Goal: Task Accomplishment & Management: Use online tool/utility

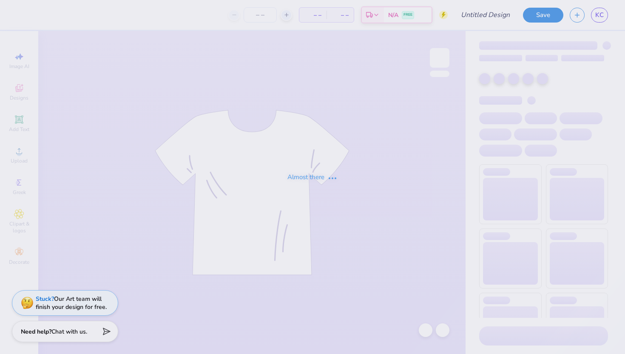
type input "Kass [PERSON_NAME] : The [GEOGRAPHIC_DATA][US_STATE]"
type input "24"
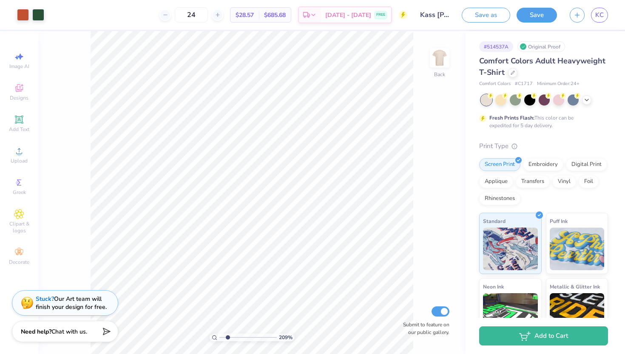
drag, startPoint x: 220, startPoint y: 337, endPoint x: 227, endPoint y: 337, distance: 6.8
click at [227, 337] on input "range" at bounding box center [247, 337] width 57 height 8
drag, startPoint x: 228, startPoint y: 337, endPoint x: 223, endPoint y: 337, distance: 4.7
click at [223, 337] on input "range" at bounding box center [247, 337] width 57 height 8
drag, startPoint x: 223, startPoint y: 334, endPoint x: 235, endPoint y: 333, distance: 11.9
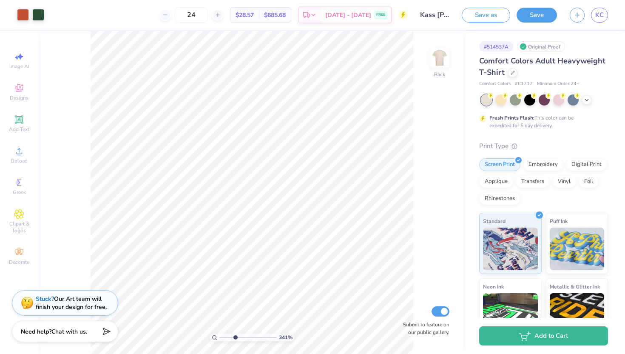
type input "3.43"
click at [235, 333] on input "range" at bounding box center [247, 337] width 57 height 8
type input "0.16"
type input "3.34"
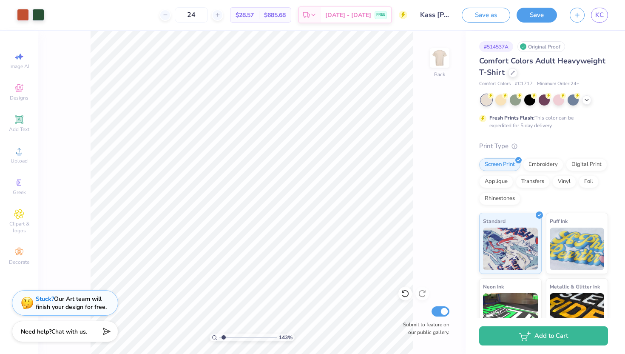
drag, startPoint x: 236, startPoint y: 338, endPoint x: 224, endPoint y: 336, distance: 12.0
type input "1.43"
click at [224, 336] on input "range" at bounding box center [247, 337] width 57 height 8
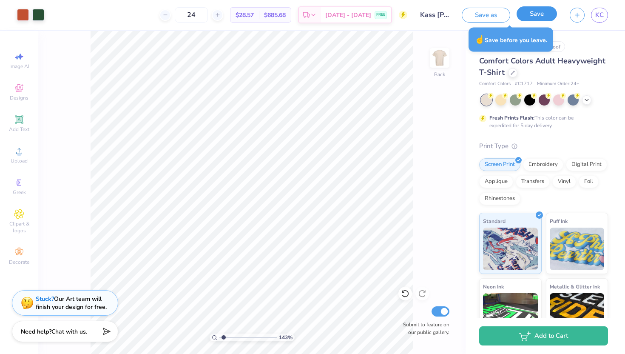
click at [530, 19] on button "Save" at bounding box center [537, 13] width 40 height 15
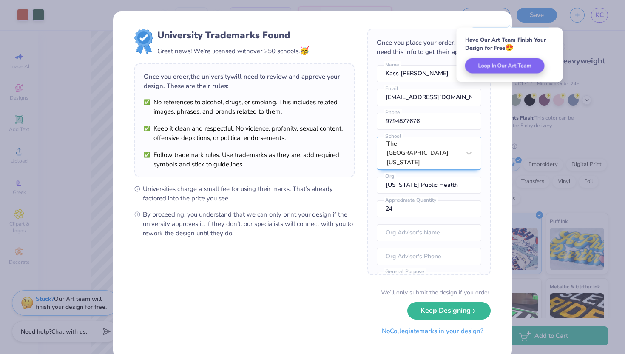
click at [429, 332] on button "No Collegiate marks in your design?" at bounding box center [433, 330] width 116 height 17
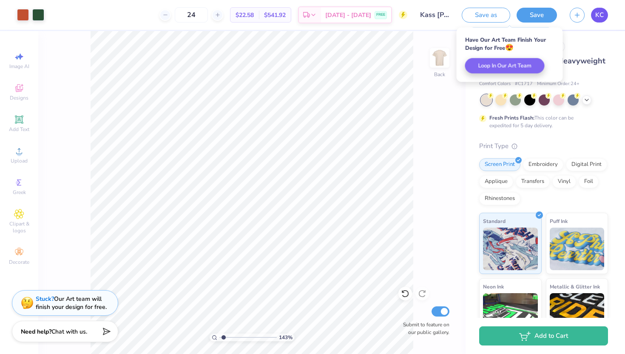
click at [601, 15] on span "KC" at bounding box center [600, 15] width 9 height 10
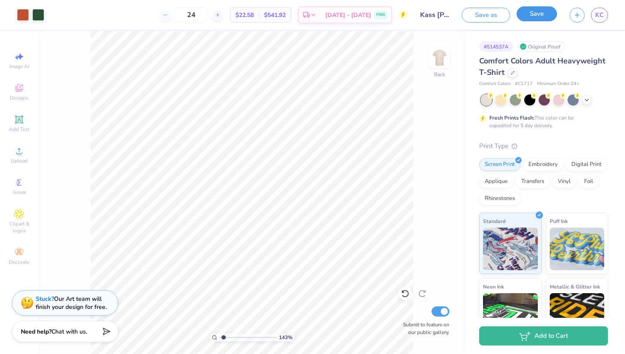
click at [546, 14] on button "Save" at bounding box center [537, 13] width 40 height 15
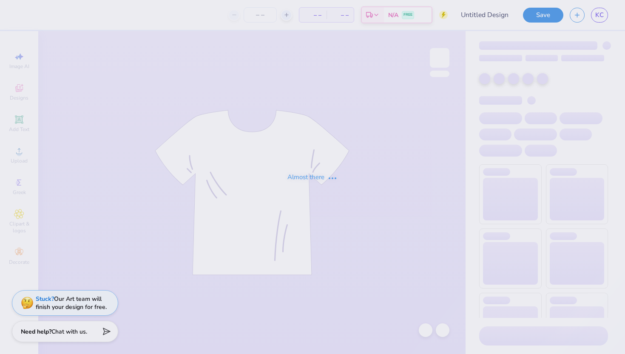
type input "Kass [PERSON_NAME] : The [GEOGRAPHIC_DATA][US_STATE]"
type input "24"
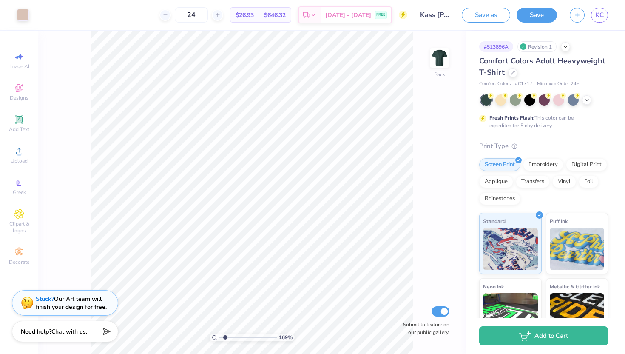
drag, startPoint x: 220, startPoint y: 338, endPoint x: 224, endPoint y: 336, distance: 5.0
click at [225, 336] on input "range" at bounding box center [247, 337] width 57 height 8
drag, startPoint x: 225, startPoint y: 335, endPoint x: 230, endPoint y: 335, distance: 5.1
type input "2.49"
click at [230, 335] on input "range" at bounding box center [247, 337] width 57 height 8
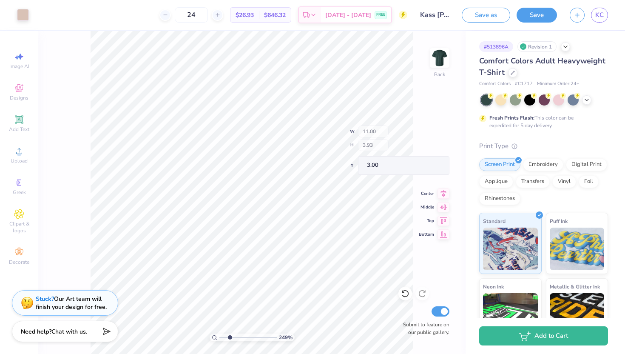
type input "0.31"
type input "6.62"
type input "9.36"
type input "0.58"
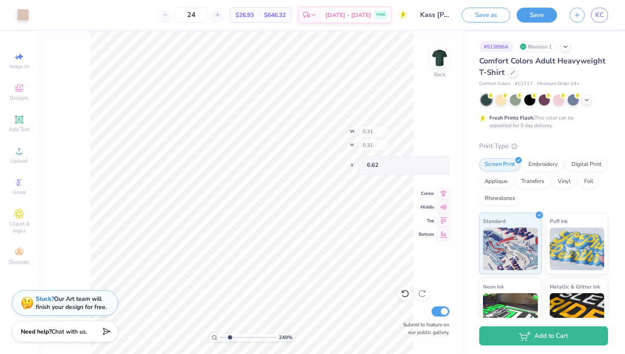
type input "6.60"
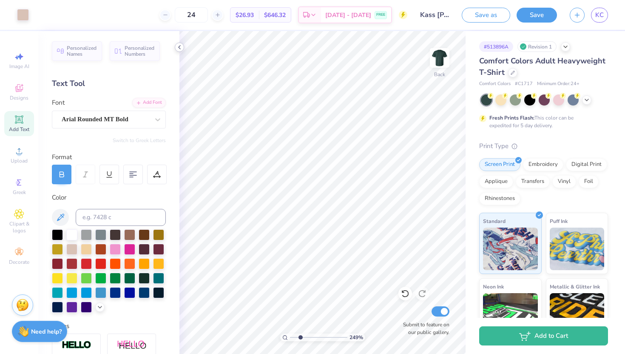
click at [180, 46] on icon at bounding box center [179, 47] width 7 height 7
click at [404, 293] on icon at bounding box center [405, 293] width 9 height 9
type textarea "TEXAS PUBLIC HEALTH"
click at [178, 48] on icon at bounding box center [179, 47] width 7 height 7
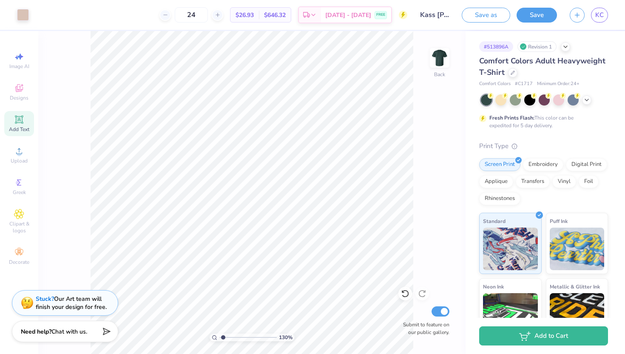
drag, startPoint x: 229, startPoint y: 336, endPoint x: 223, endPoint y: 334, distance: 6.6
type input "1.3"
click at [223, 334] on input "range" at bounding box center [247, 337] width 57 height 8
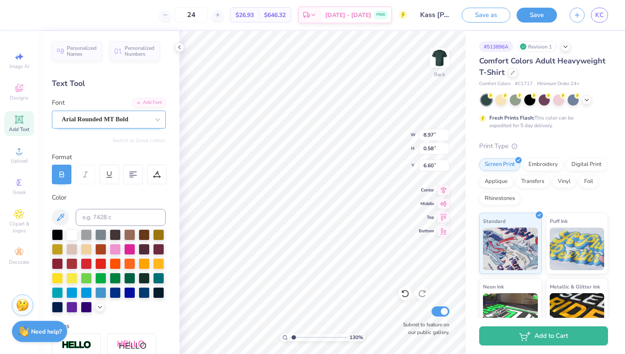
click at [117, 118] on div "Arial Rounded MT Bold" at bounding box center [105, 119] width 89 height 13
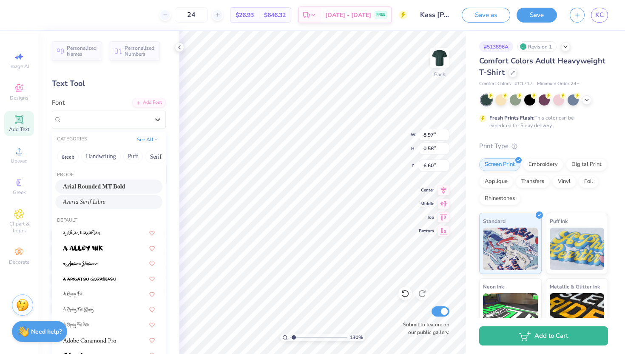
click at [113, 202] on div "Averia Serif Libre" at bounding box center [109, 201] width 92 height 9
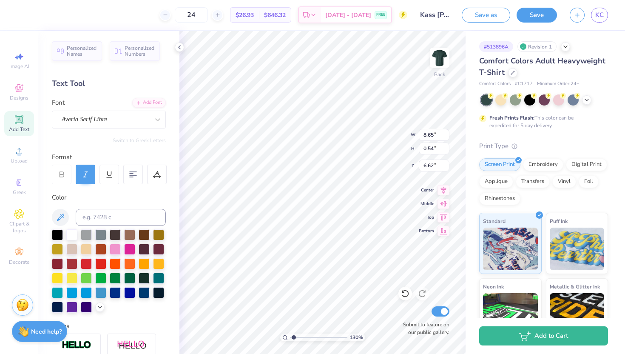
type input "8.65"
type input "0.54"
type input "6.62"
click at [61, 173] on icon at bounding box center [62, 175] width 8 height 8
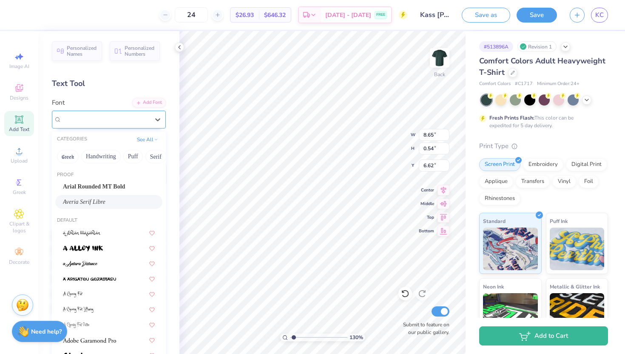
click at [113, 115] on div "Averia Serif Libre" at bounding box center [105, 119] width 89 height 13
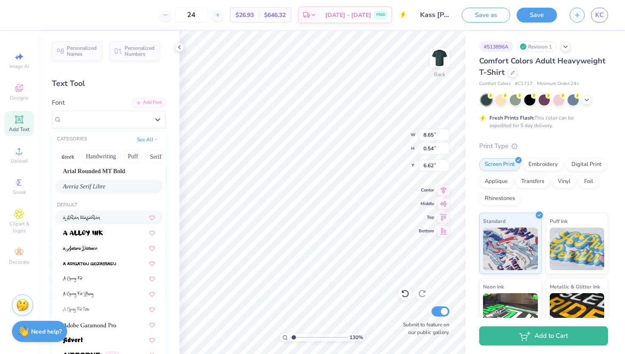
scroll to position [17, 0]
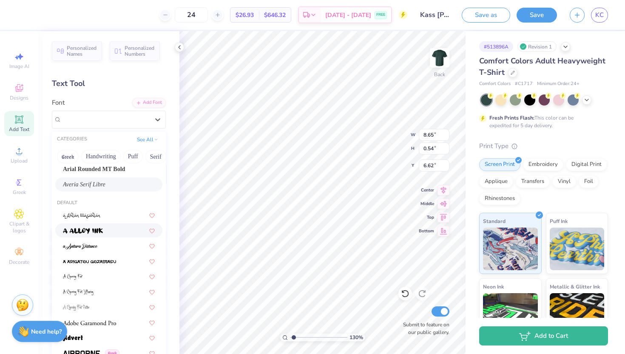
click at [114, 230] on div at bounding box center [109, 230] width 92 height 9
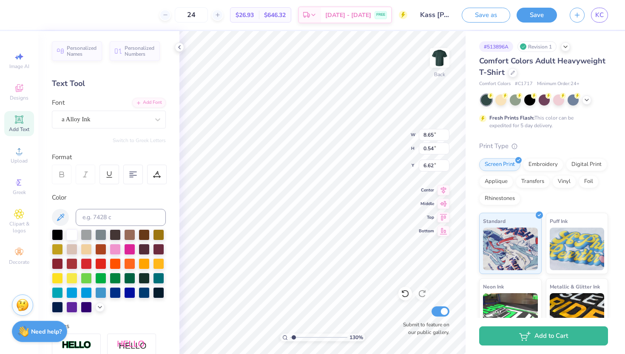
type input "8.78"
type input "0.72"
type input "6.54"
click at [120, 115] on div "a Alloy Ink" at bounding box center [105, 119] width 89 height 13
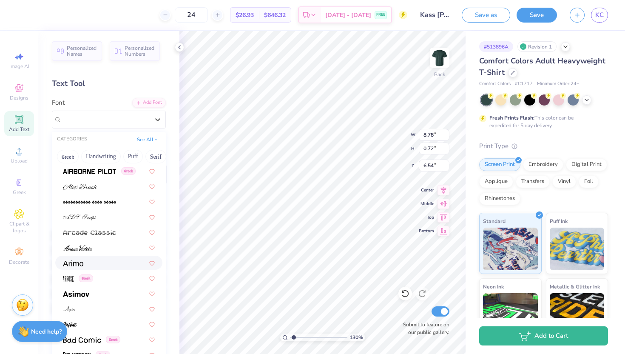
scroll to position [250, 0]
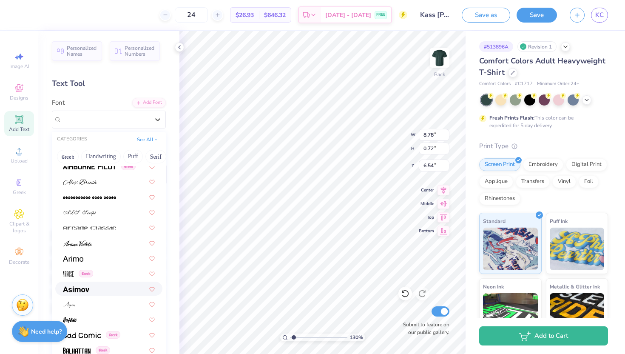
click at [103, 289] on div at bounding box center [109, 288] width 92 height 9
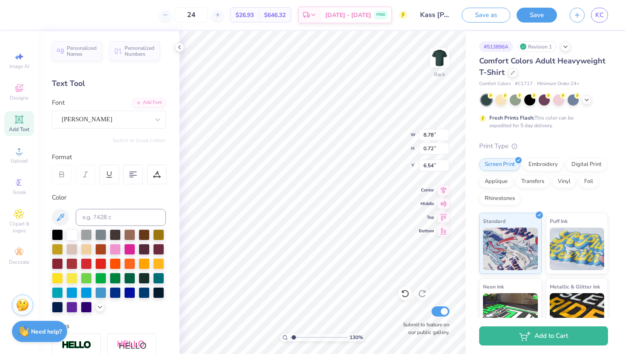
type input "8.30"
type input "0.57"
type input "6.61"
click at [113, 125] on div "Asimov" at bounding box center [105, 119] width 89 height 13
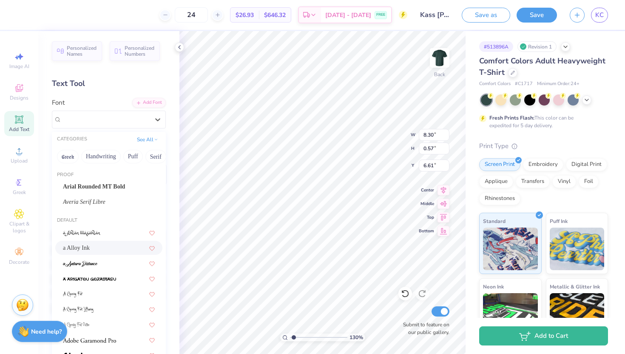
click at [107, 242] on div "a Alloy Ink" at bounding box center [108, 248] width 107 height 14
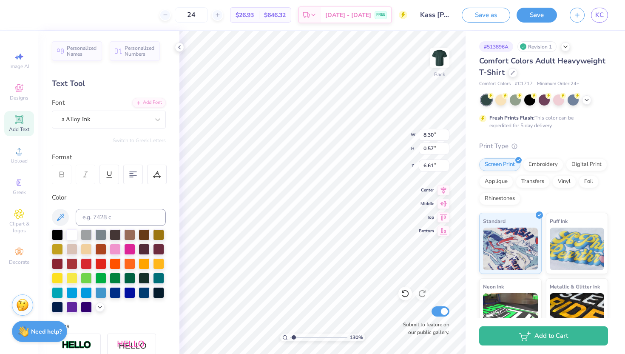
type input "8.78"
type input "0.72"
type input "6.54"
type input "0.98"
type input "0.32"
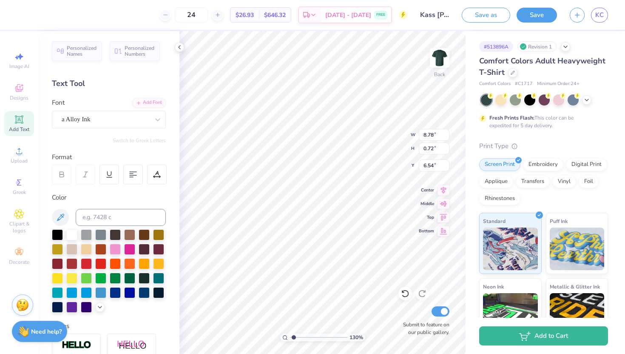
type input "5.77"
click at [115, 114] on div at bounding box center [106, 119] width 88 height 11
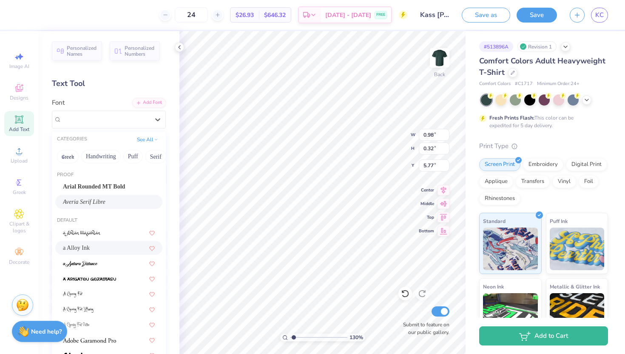
click at [107, 244] on div "a Alloy Ink" at bounding box center [109, 247] width 92 height 9
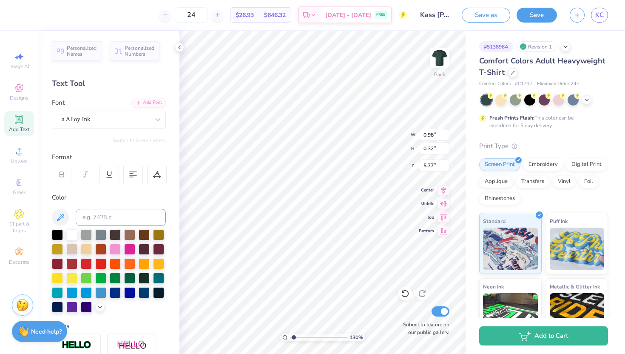
type input "1.33"
type input "0.43"
type input "5.72"
click at [406, 290] on icon at bounding box center [405, 293] width 9 height 9
type input "0.98"
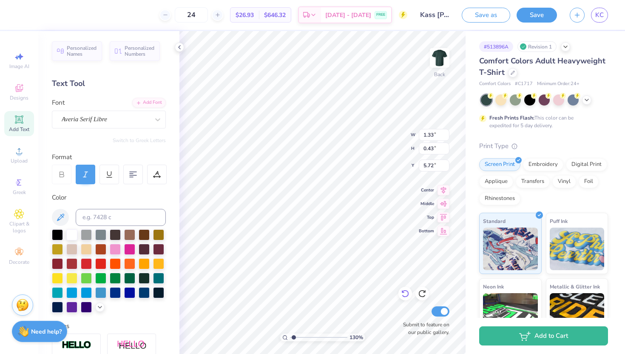
type input "0.32"
type input "5.77"
click at [406, 290] on icon at bounding box center [405, 293] width 9 height 9
type input "8.30"
type input "0.57"
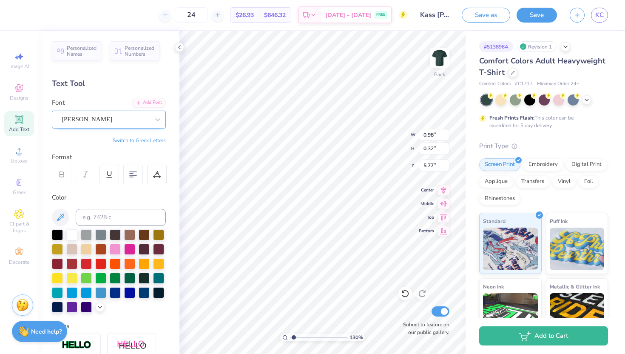
type input "6.62"
click at [122, 123] on div "Asimov" at bounding box center [105, 119] width 89 height 13
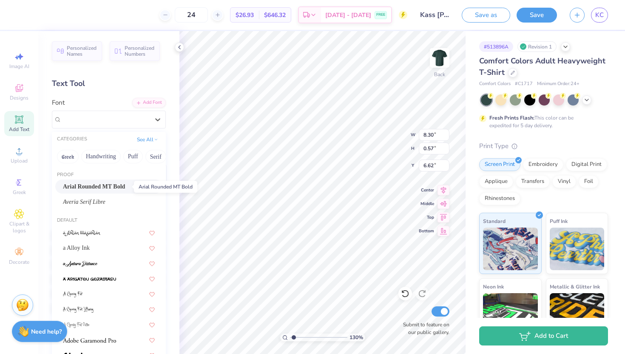
click at [121, 186] on span "Arial Rounded MT Bold" at bounding box center [94, 186] width 62 height 9
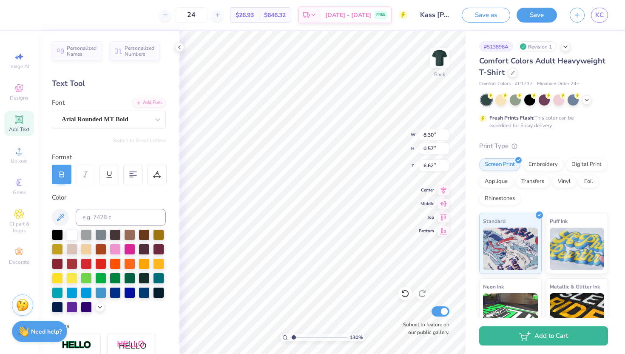
type input "8.97"
type input "0.58"
type input "6.61"
click at [99, 115] on div "Arial Rounded MT Bold" at bounding box center [105, 119] width 89 height 13
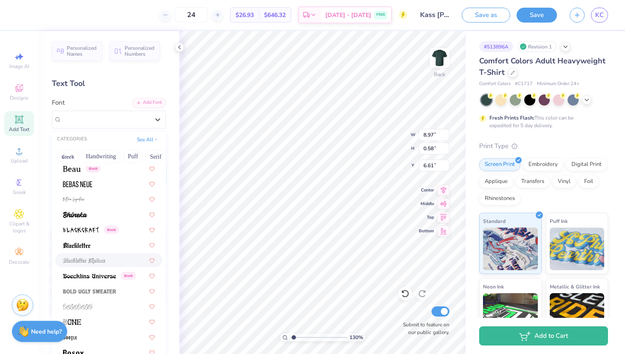
scroll to position [445, 0]
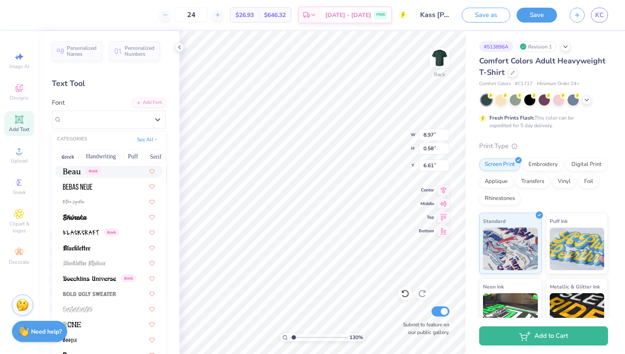
click at [109, 174] on div "Greek" at bounding box center [109, 170] width 92 height 9
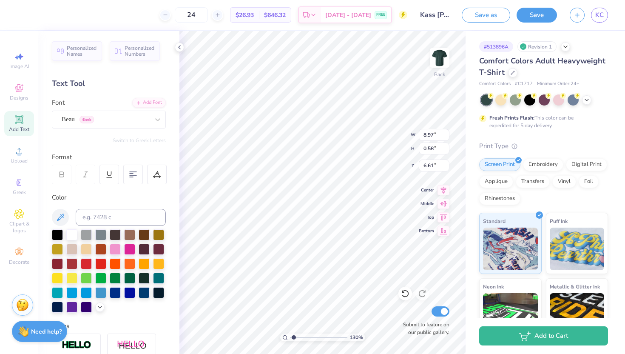
type input "8.05"
type input "0.55"
type input "6.62"
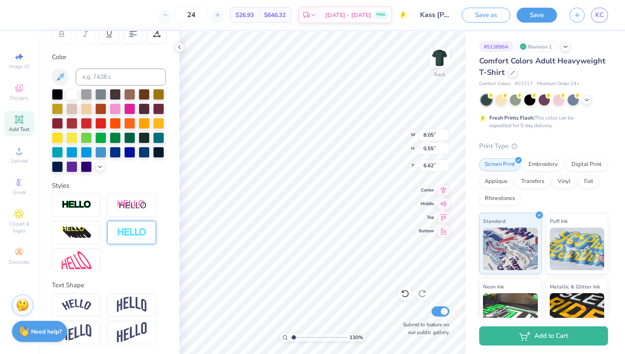
scroll to position [0, 0]
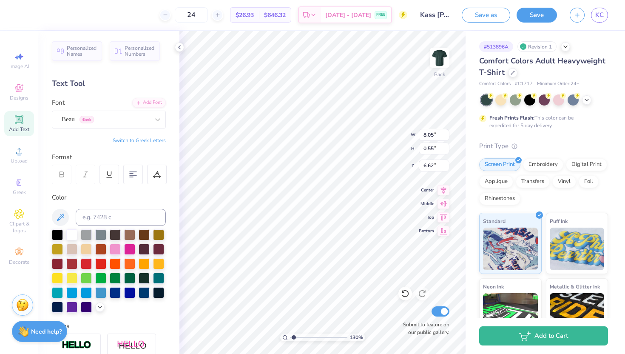
click at [111, 129] on div "Personalized Names Personalized Numbers Text Tool Add Font Font Beau Greek Swit…" at bounding box center [108, 192] width 141 height 323
click at [111, 122] on div "Beau Greek" at bounding box center [105, 119] width 89 height 13
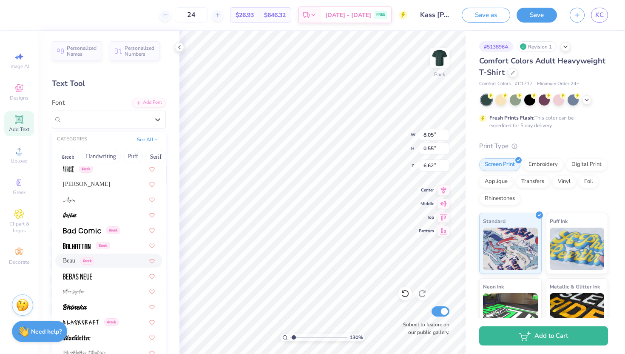
scroll to position [406, 0]
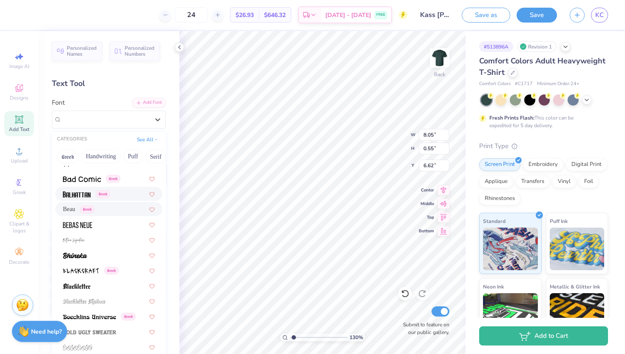
click at [88, 193] on img at bounding box center [77, 194] width 28 height 6
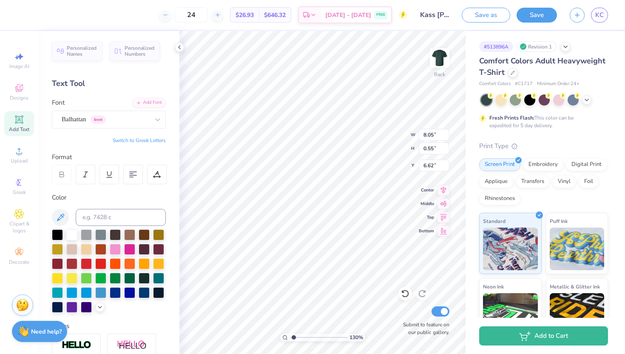
type input "5.80"
type input "0.63"
type input "6.58"
click at [100, 124] on div "Balhattan Greek" at bounding box center [105, 119] width 89 height 13
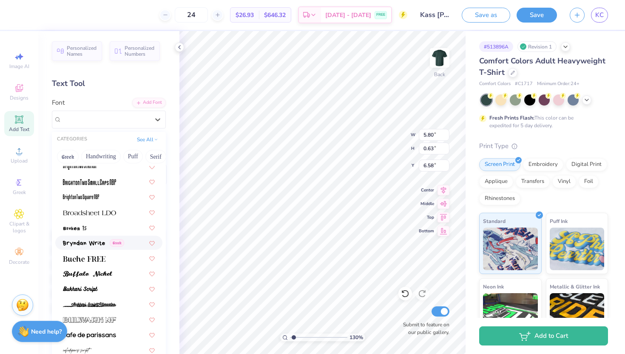
scroll to position [741, 0]
click at [115, 255] on div at bounding box center [109, 257] width 92 height 9
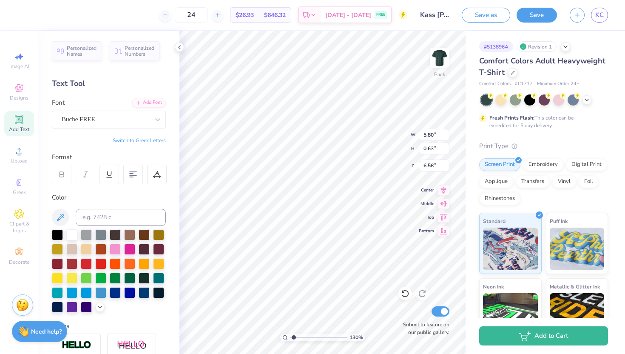
type input "8.45"
type input "0.53"
type input "6.63"
click at [108, 119] on div "Buche FREE" at bounding box center [105, 119] width 89 height 13
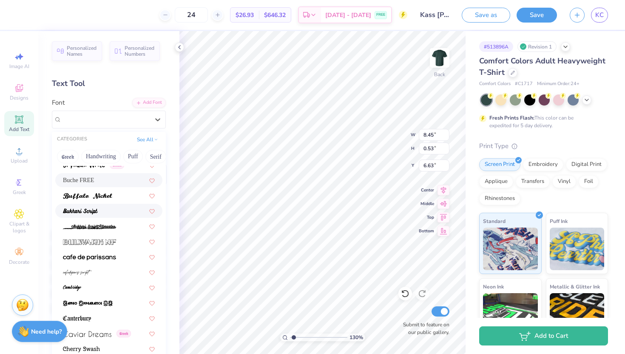
scroll to position [825, 0]
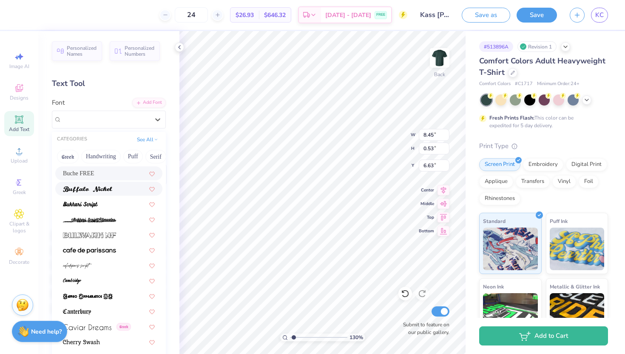
click at [116, 191] on div at bounding box center [109, 188] width 92 height 9
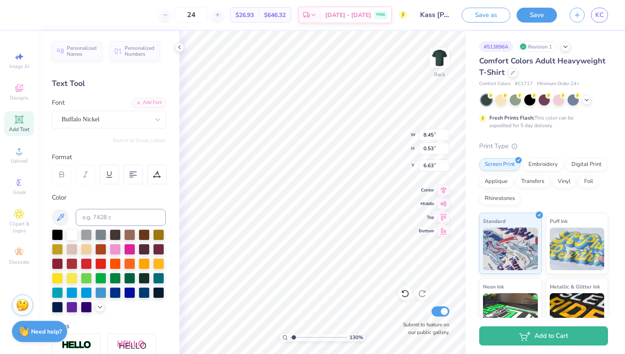
type input "9.60"
type input "0.56"
type input "6.62"
click at [108, 111] on div "Buffalo Nickel" at bounding box center [109, 120] width 114 height 18
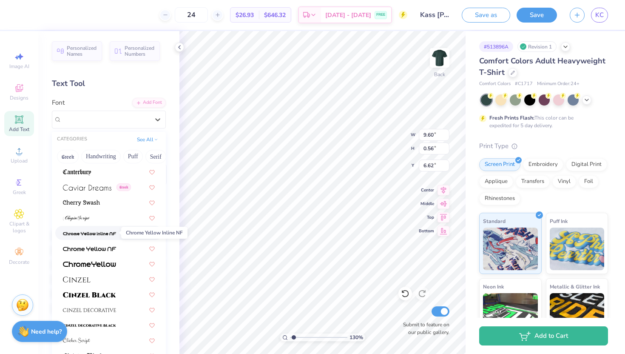
scroll to position [965, 0]
click at [109, 294] on img at bounding box center [89, 294] width 53 height 6
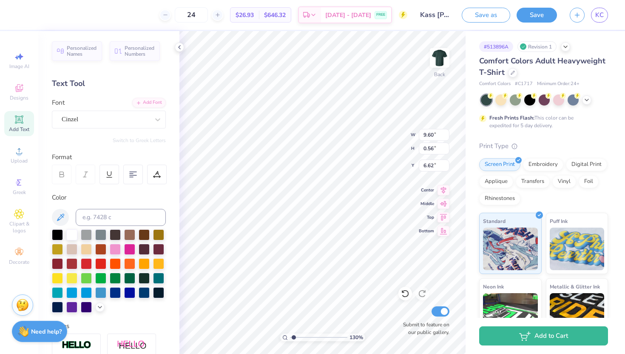
type input "9.76"
type input "0.58"
type input "6.61"
click at [112, 124] on div "Cinzel" at bounding box center [105, 119] width 89 height 13
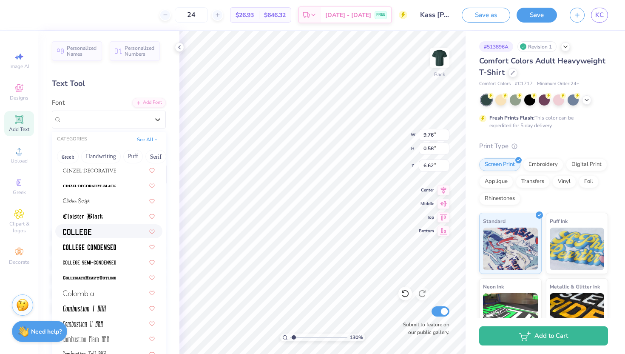
scroll to position [1104, 0]
click at [114, 247] on img at bounding box center [89, 247] width 53 height 6
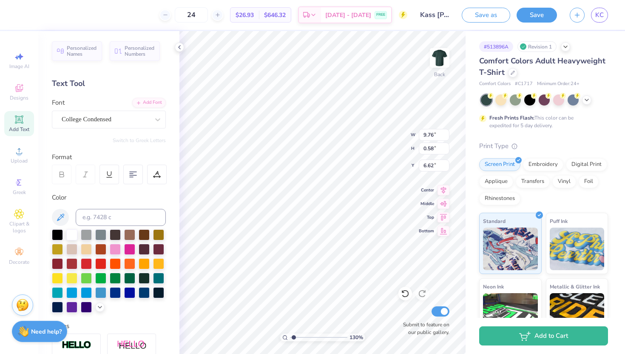
type input "6.32"
type input "0.53"
type input "6.64"
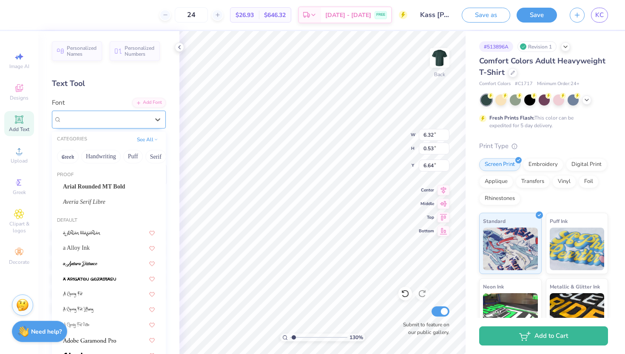
click at [119, 112] on div "College Condensed" at bounding box center [109, 120] width 114 height 18
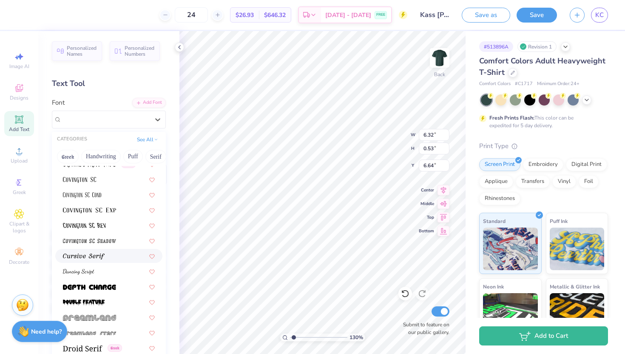
scroll to position [1401, 0]
click at [118, 259] on div at bounding box center [109, 255] width 92 height 9
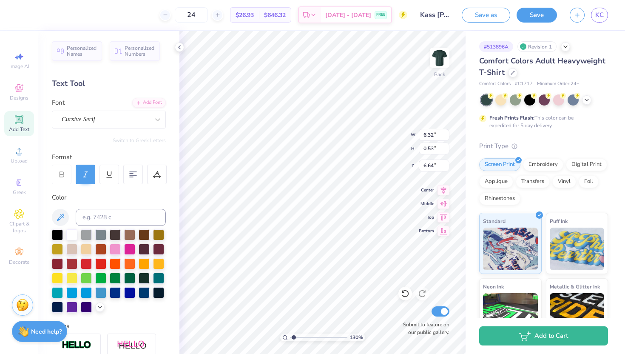
type input "8.96"
type input "0.59"
type input "6.61"
click at [127, 118] on div "Cursive Serif" at bounding box center [105, 119] width 89 height 13
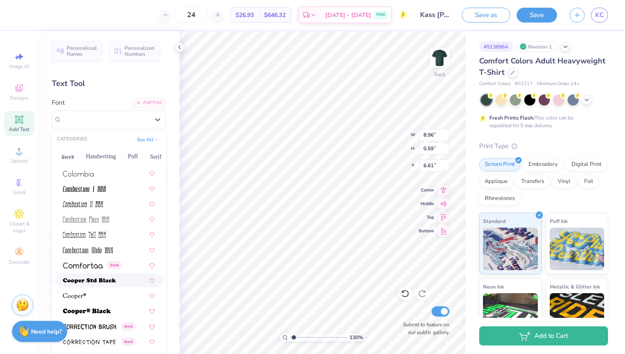
scroll to position [1254, 0]
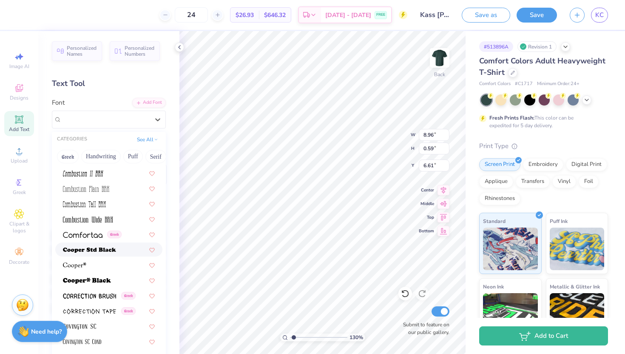
click at [118, 252] on div at bounding box center [109, 249] width 92 height 9
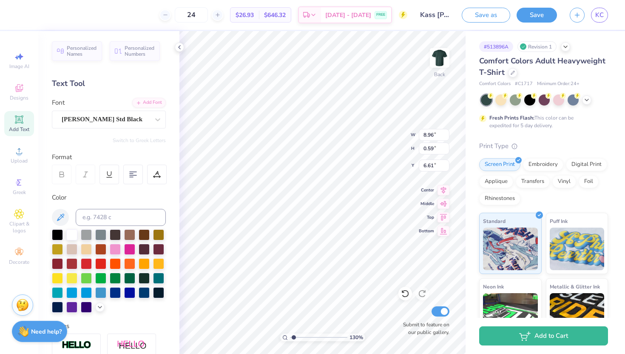
type input "10.34"
type input "0.57"
type input "6.62"
click at [125, 122] on div "Cooper Std Black" at bounding box center [105, 119] width 89 height 13
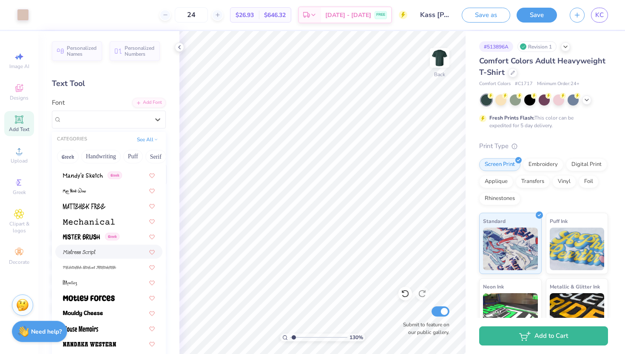
scroll to position [3092, 0]
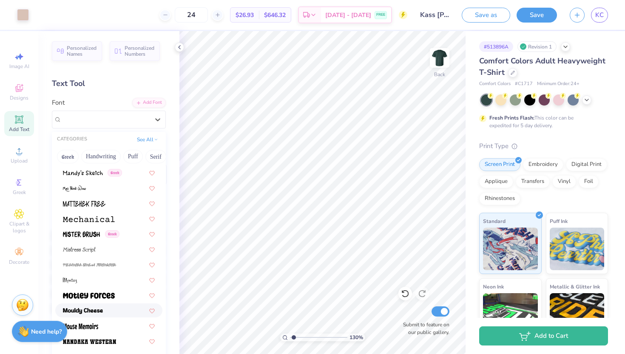
click at [112, 306] on div at bounding box center [109, 310] width 92 height 9
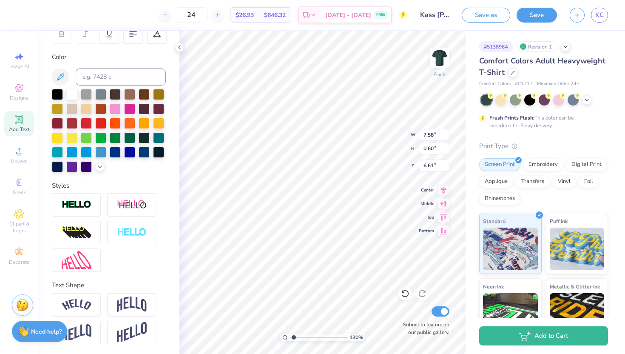
scroll to position [0, 0]
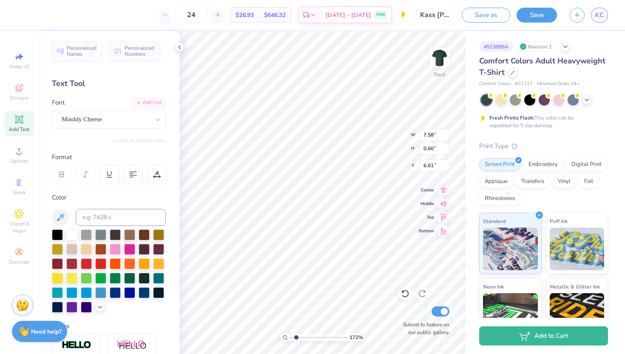
type input "1.72"
click at [296, 337] on input "range" at bounding box center [318, 337] width 57 height 8
type input "9.20"
type input "0.73"
type input "6.60"
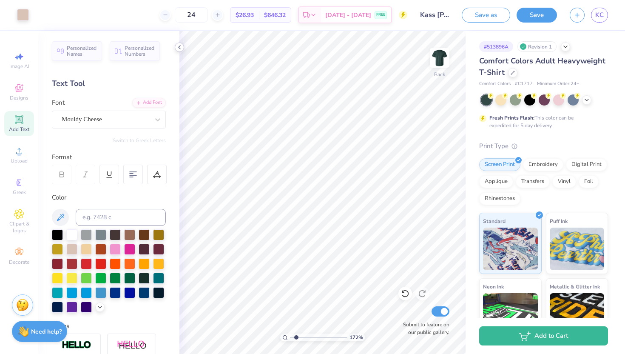
click at [179, 47] on icon at bounding box center [179, 47] width 7 height 7
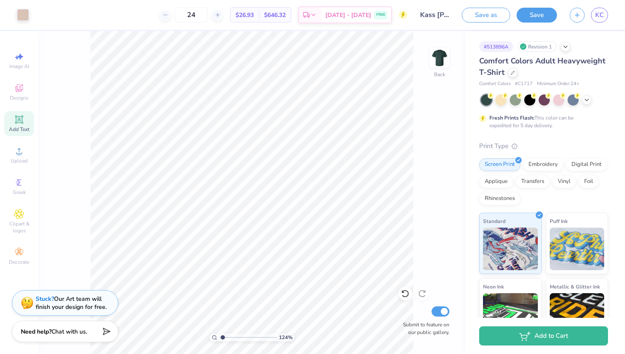
type input "1.24"
click at [222, 337] on input "range" at bounding box center [247, 337] width 57 height 8
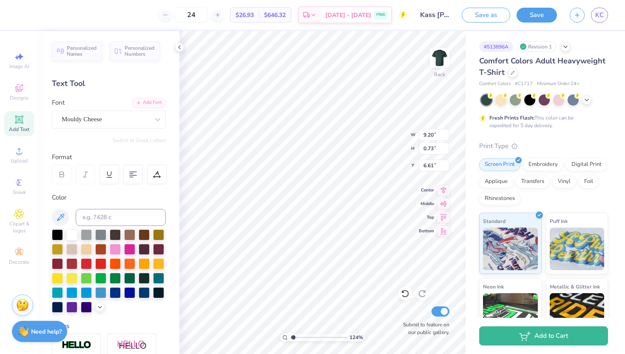
type input "6.56"
click at [180, 46] on polyline at bounding box center [180, 47] width 2 height 3
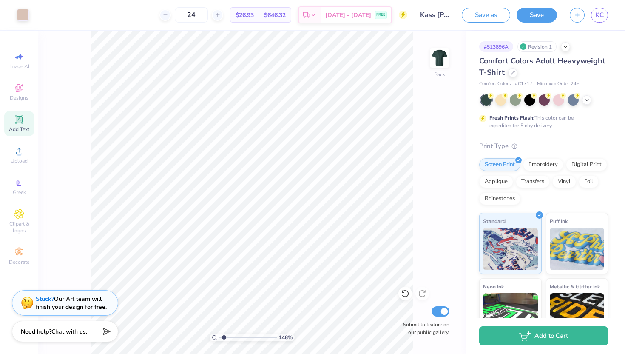
click at [224, 337] on input "range" at bounding box center [247, 337] width 57 height 8
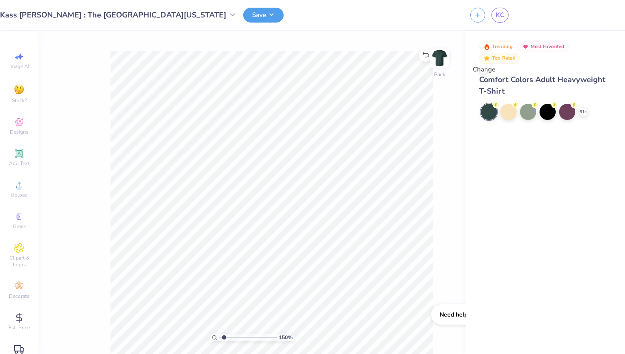
type input "1"
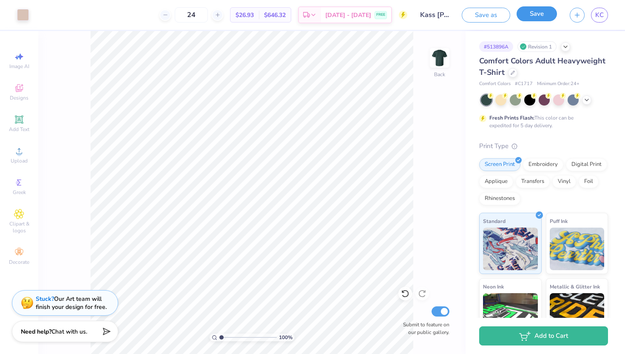
click at [542, 17] on button "Save" at bounding box center [537, 13] width 40 height 15
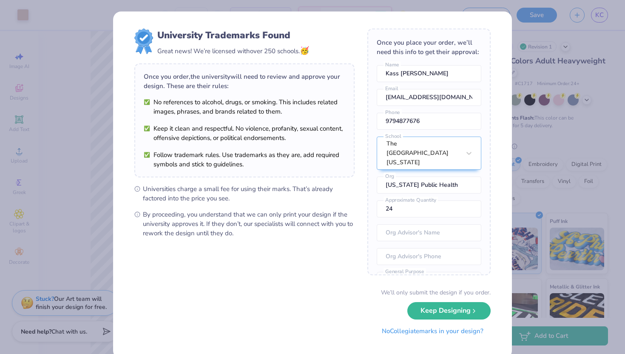
click at [427, 336] on button "No Collegiate marks in your design?" at bounding box center [433, 330] width 116 height 17
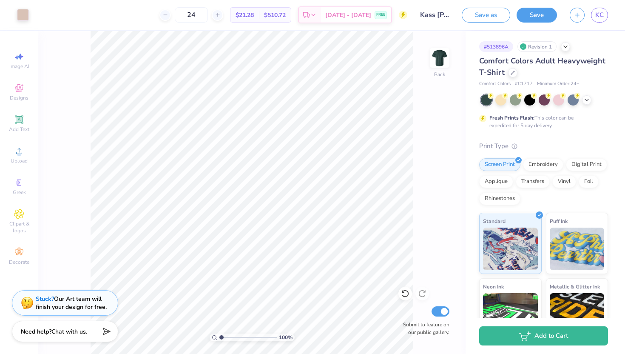
click at [607, 10] on div "KC" at bounding box center [599, 15] width 17 height 15
click at [600, 16] on span "KC" at bounding box center [600, 15] width 9 height 10
